Goal: Task Accomplishment & Management: Manage account settings

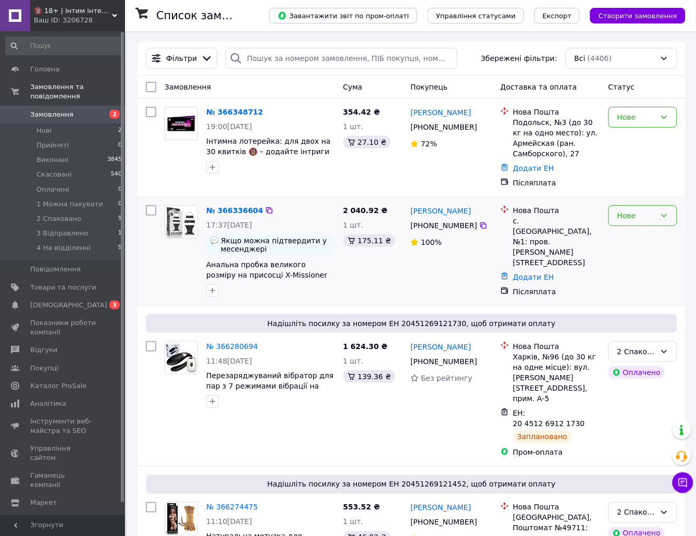
click at [636, 221] on div "Нове" at bounding box center [636, 215] width 39 height 11
click at [624, 242] on li "Прийнято" at bounding box center [644, 239] width 68 height 19
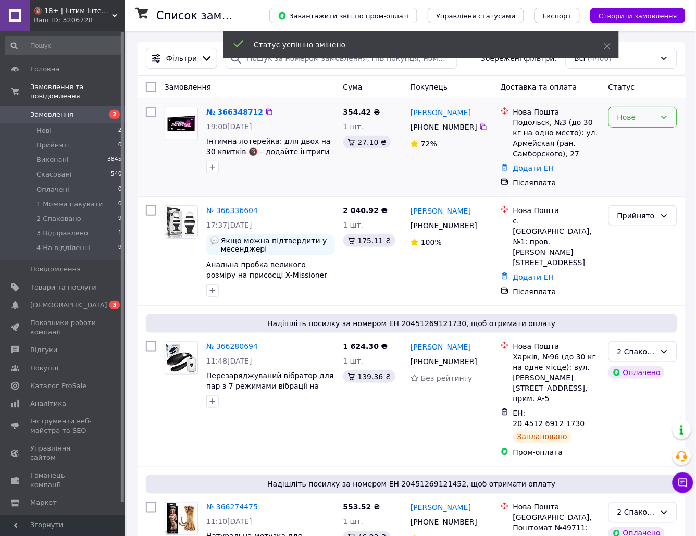
click at [639, 117] on div "Нове" at bounding box center [636, 117] width 39 height 11
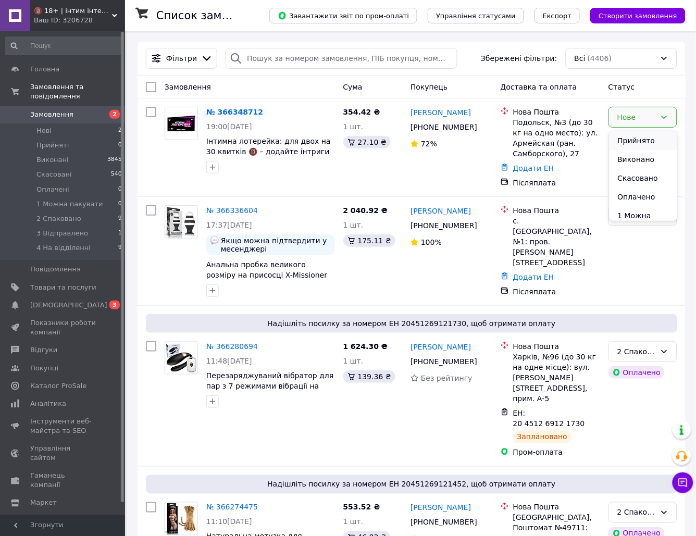
click at [637, 141] on li "Прийнято" at bounding box center [644, 140] width 68 height 19
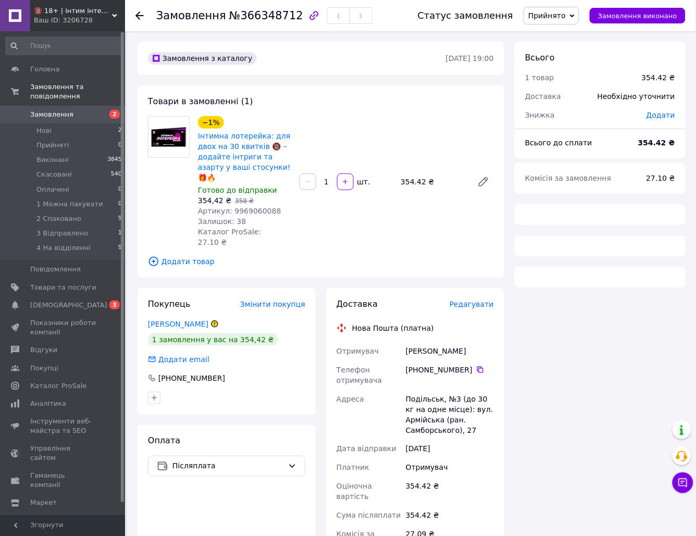
click at [260, 195] on div "354,42 ₴   358 ₴" at bounding box center [244, 200] width 93 height 10
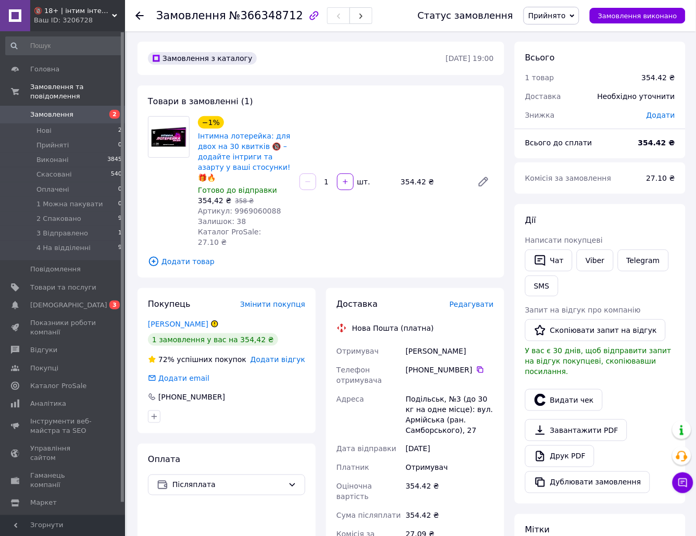
click at [256, 207] on span "Артикул: 9969060088" at bounding box center [239, 211] width 83 height 8
copy span "9969060088"
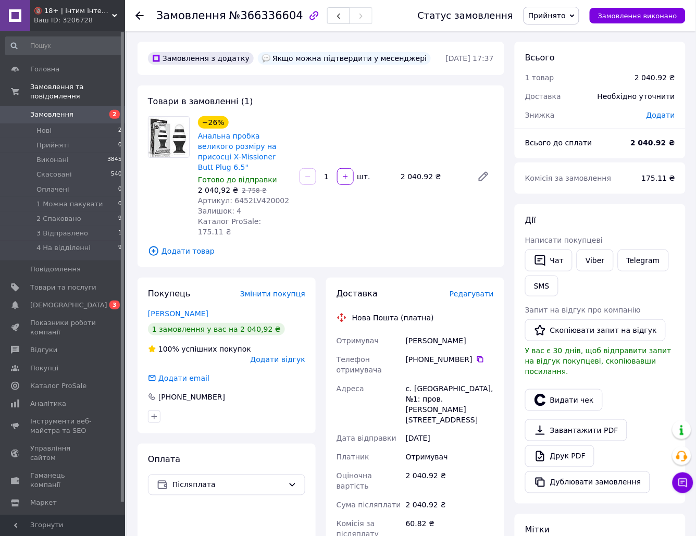
click at [255, 206] on div "Залишок: 4" at bounding box center [244, 211] width 93 height 10
click at [255, 196] on span "Артикул: 6452LV420002" at bounding box center [244, 200] width 92 height 8
click at [252, 196] on span "Артикул: 6452LV420002" at bounding box center [244, 200] width 92 height 8
click at [251, 196] on span "Артикул: 6452LV420002" at bounding box center [244, 200] width 92 height 8
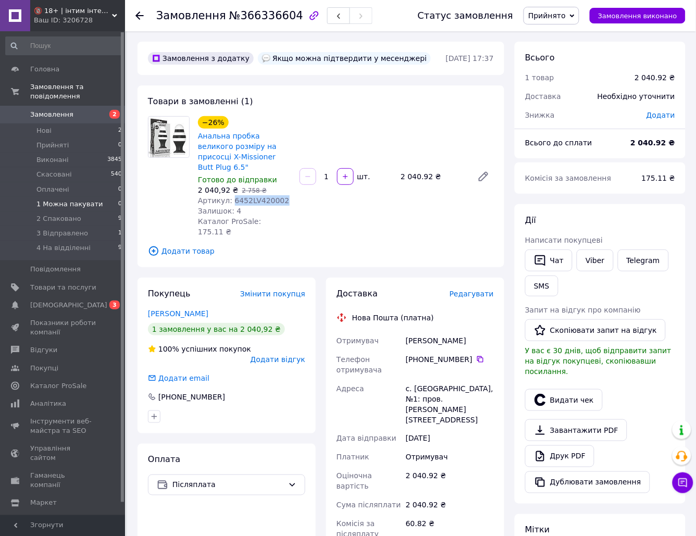
copy span "6452LV420002"
click at [58, 214] on span "2 Спаковано" at bounding box center [58, 218] width 45 height 9
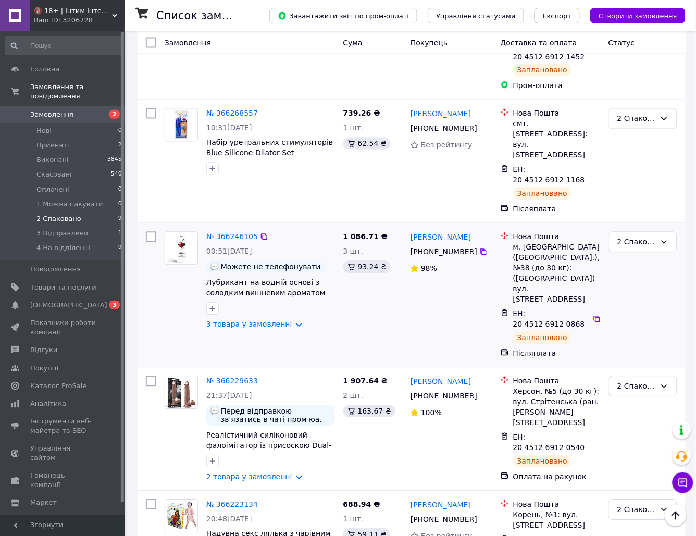
scroll to position [468, 0]
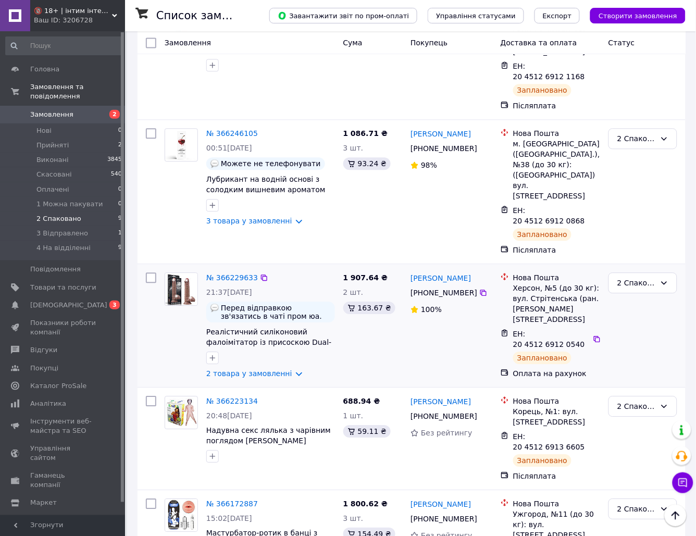
click at [665, 268] on div "2 Спаковано" at bounding box center [642, 325] width 77 height 115
click at [646, 401] on div "2 Спаковано" at bounding box center [636, 406] width 39 height 11
click at [640, 322] on li "Прийнято" at bounding box center [644, 326] width 68 height 19
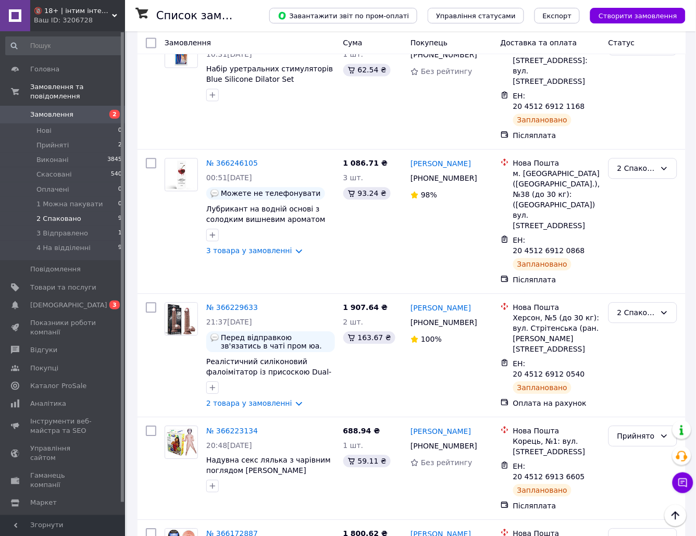
scroll to position [390, 0]
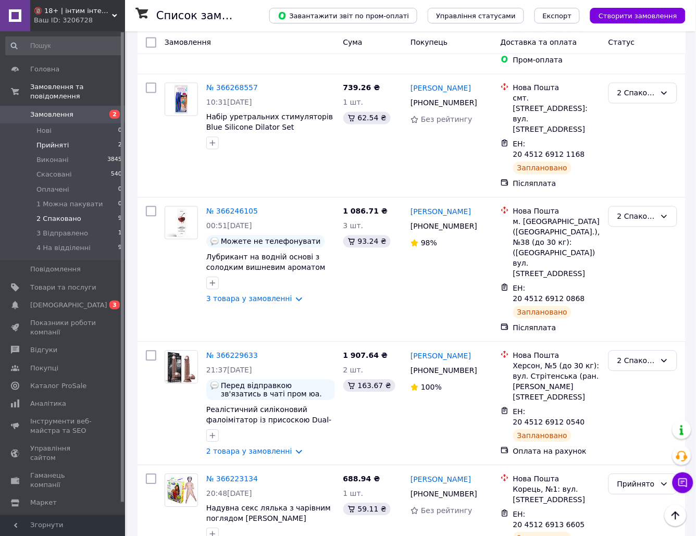
click at [57, 142] on li "Прийняті 2" at bounding box center [64, 145] width 128 height 15
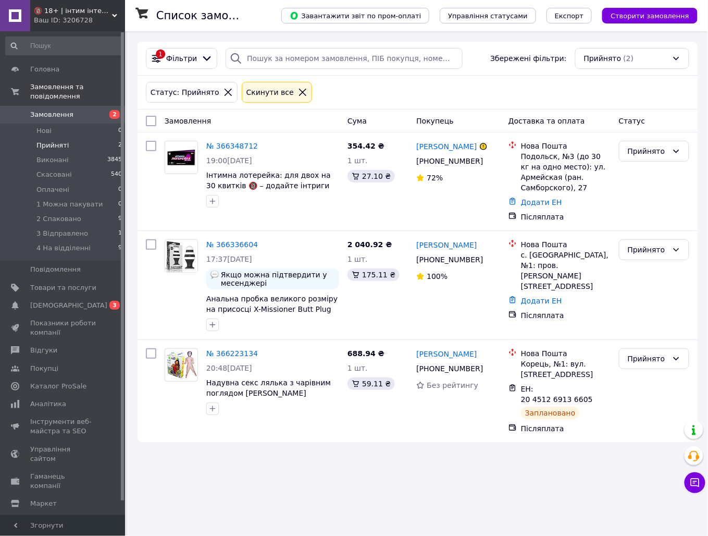
click at [89, 110] on span "Замовлення" at bounding box center [63, 114] width 66 height 9
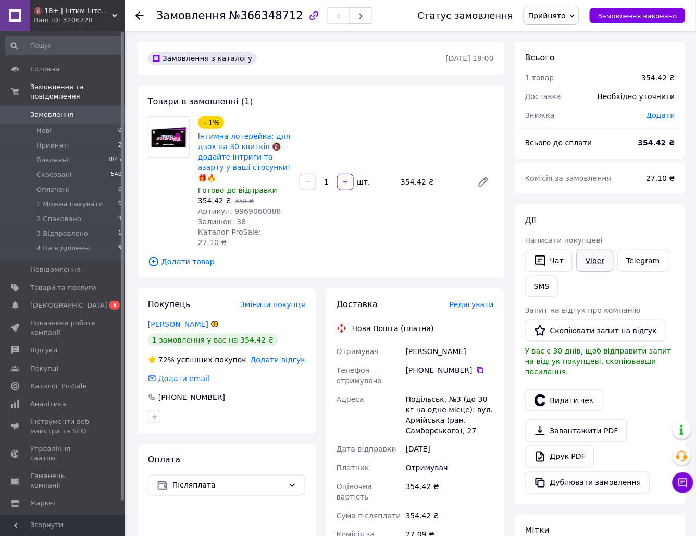
click at [598, 261] on link "Viber" at bounding box center [595, 261] width 36 height 22
click at [671, 219] on div "Дії" at bounding box center [600, 221] width 150 height 12
click at [441, 390] on div "Подільськ, №3 (до 30 кг на одне місце): вул. Армійська (ран. Самборського), 27" at bounding box center [450, 415] width 92 height 50
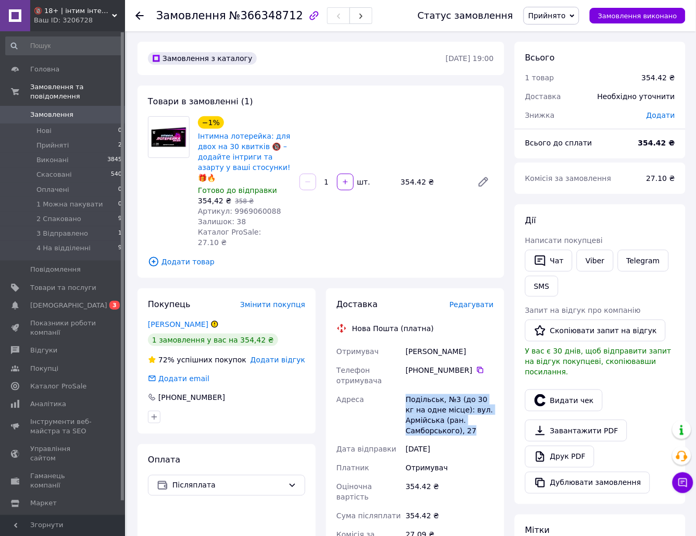
copy div "Подільськ, №3 (до 30 кг на одне місце): вул. Армійська (ран. Самборського), 27"
click at [676, 302] on div "Дії Написати покупцеві   Чат Viber Telegram SMS Запит на відгук про компанію   …" at bounding box center [600, 354] width 171 height 300
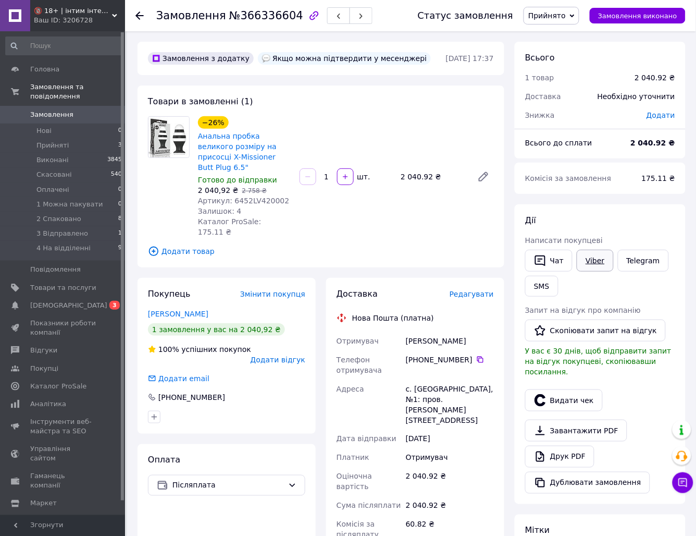
click at [602, 265] on link "Viber" at bounding box center [595, 261] width 36 height 22
click at [672, 299] on div "Чат Viber Telegram SMS" at bounding box center [600, 273] width 154 height 51
click at [414, 380] on div "с. [GEOGRAPHIC_DATA], №1: пров. [PERSON_NAME][STREET_ADDRESS]" at bounding box center [450, 404] width 92 height 50
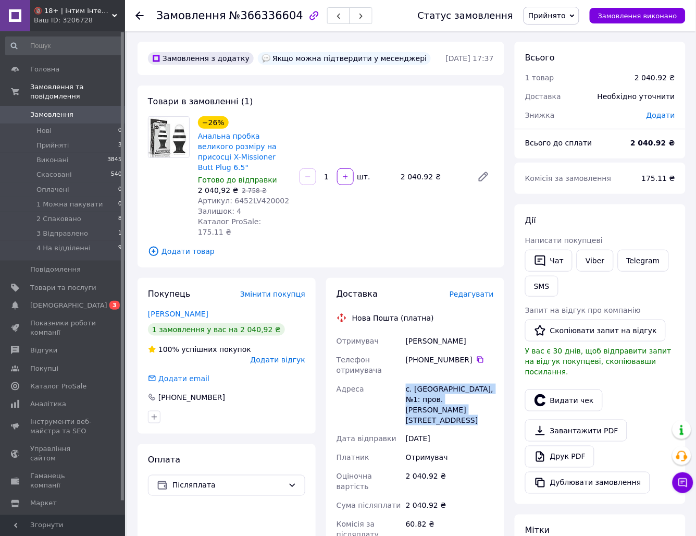
copy div "с. [GEOGRAPHIC_DATA], №1: пров. [PERSON_NAME][STREET_ADDRESS]"
